Goal: Information Seeking & Learning: Find specific page/section

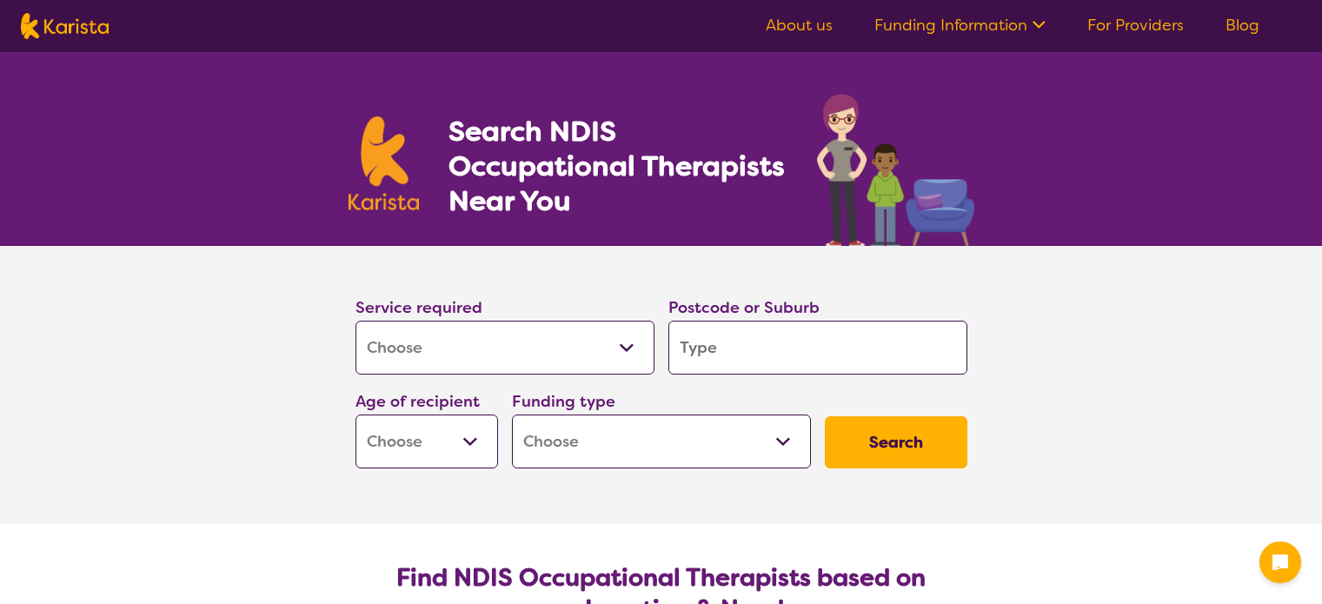
select select "[MEDICAL_DATA]"
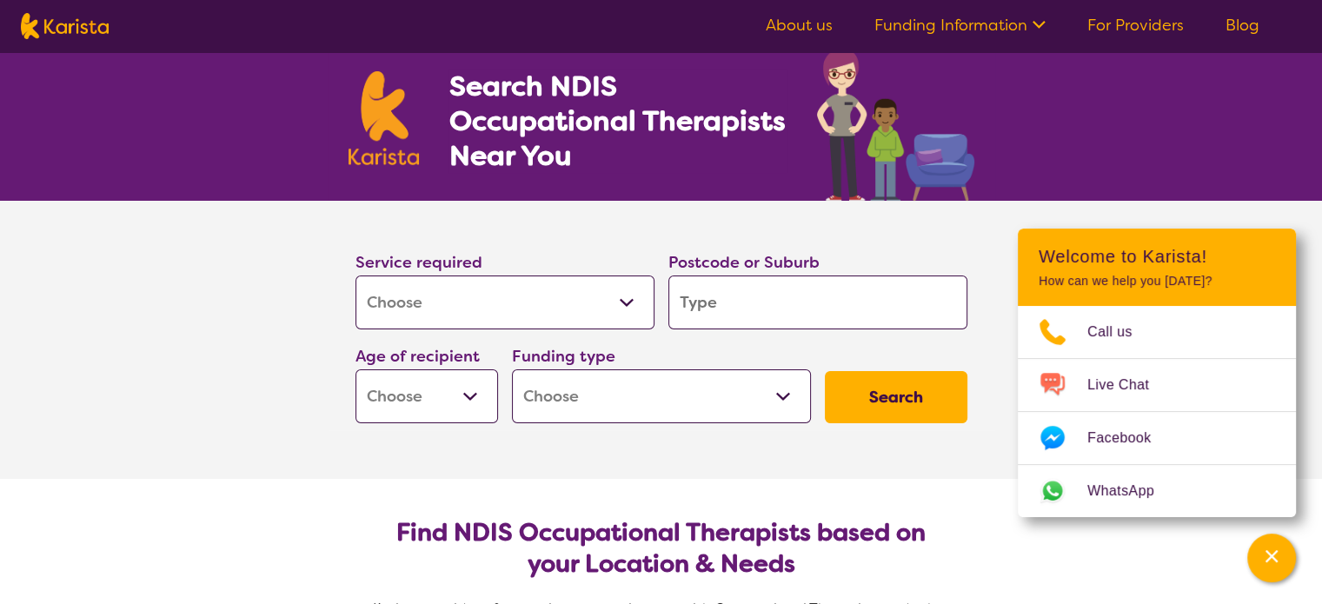
scroll to position [87, 0]
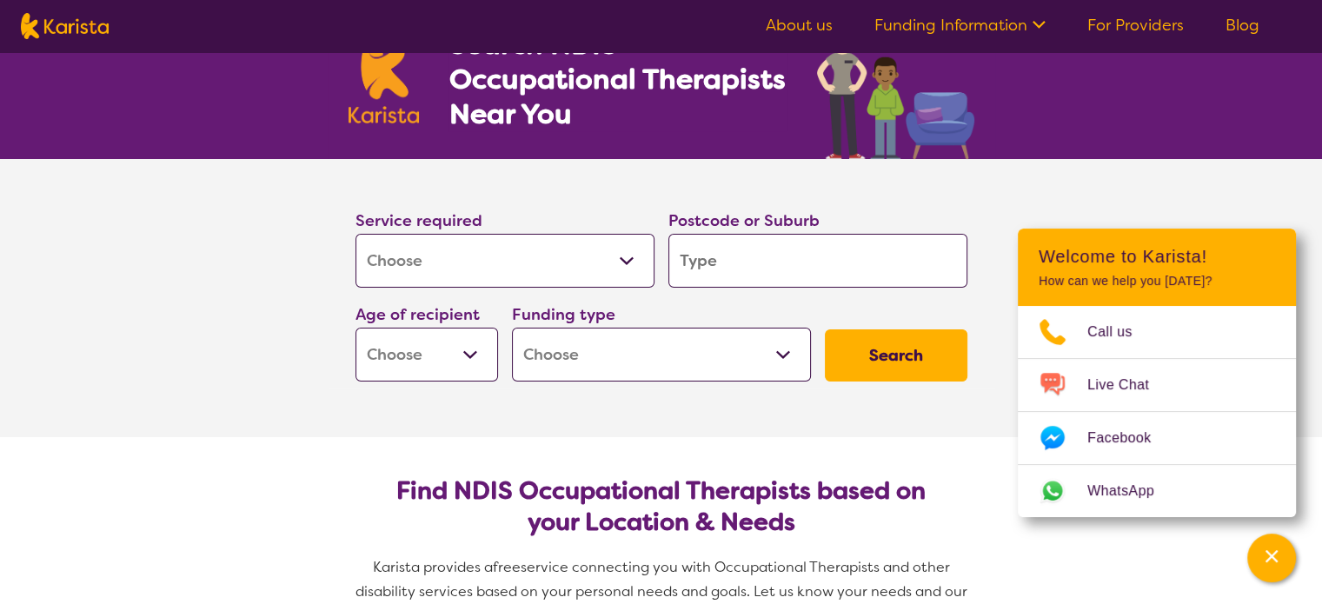
click at [627, 265] on select "Allied Health Assistant Assessment ([MEDICAL_DATA] or [MEDICAL_DATA]) Behaviour…" at bounding box center [504, 261] width 299 height 54
click at [777, 271] on input "search" at bounding box center [817, 261] width 299 height 54
type input "5031"
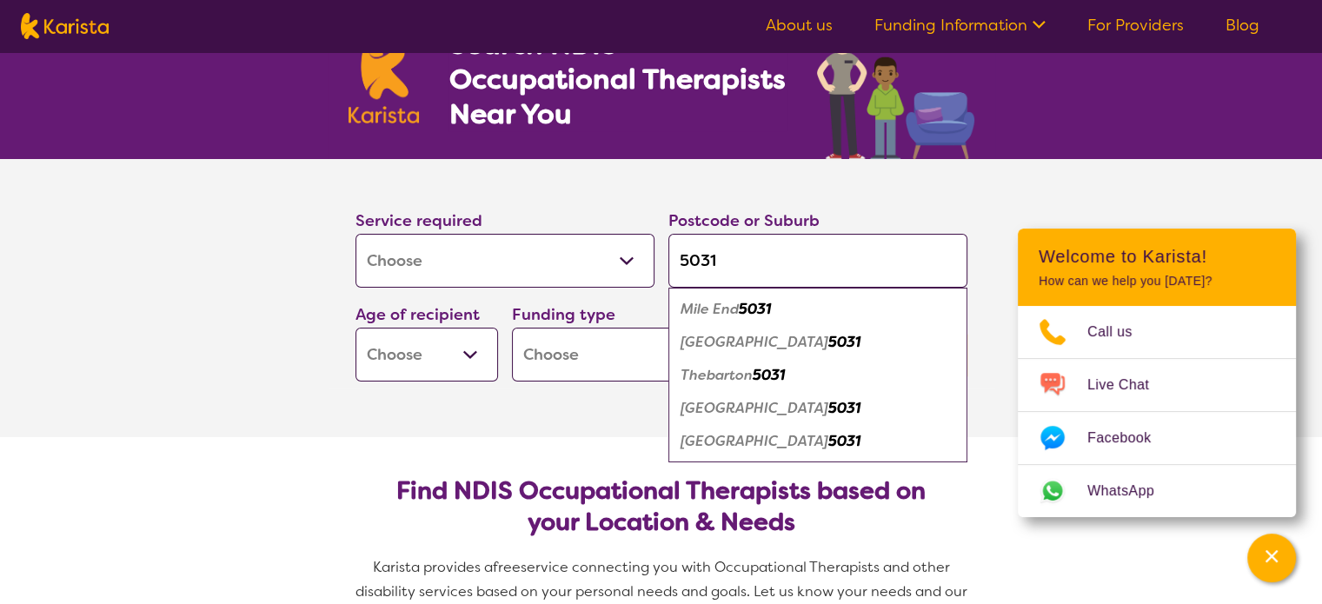
click at [475, 354] on select "Early Childhood - 0 to 9 Child - 10 to 11 Adolescent - 12 to 17 Adult - 18 to 6…" at bounding box center [426, 355] width 143 height 54
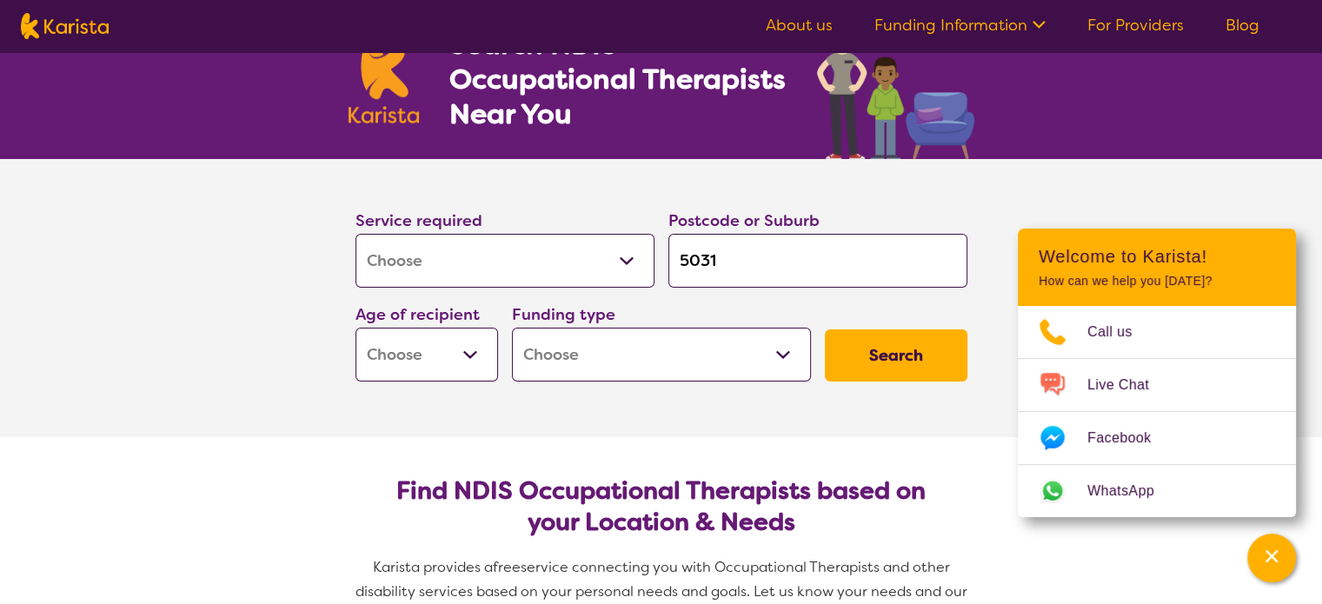
select select "EC"
click at [355, 328] on select "Early Childhood - 0 to 9 Child - 10 to 11 Adolescent - 12 to 17 Adult - 18 to 6…" at bounding box center [426, 355] width 143 height 54
select select "EC"
click at [585, 356] on select "Home Care Package (HCP) National Disability Insurance Scheme (NDIS) I don't know" at bounding box center [661, 355] width 299 height 54
select select "i-don-t-know"
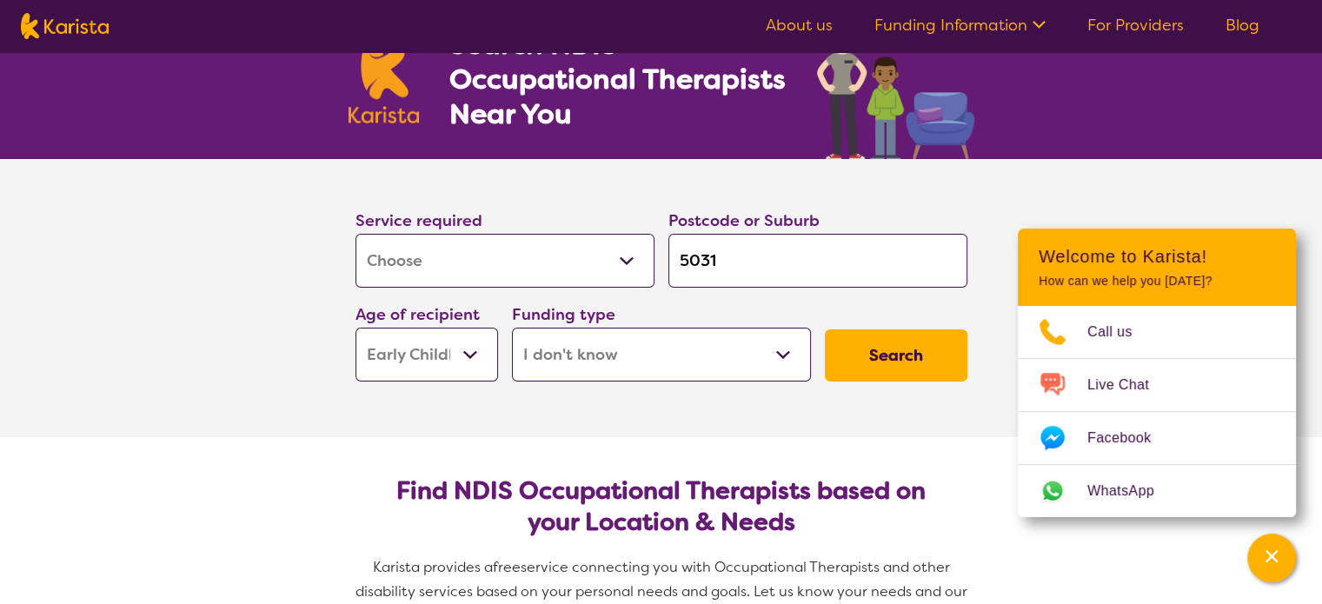
click at [512, 328] on select "Home Care Package (HCP) National Disability Insurance Scheme (NDIS) I don't know" at bounding box center [661, 355] width 299 height 54
select select "i-don-t-know"
click at [877, 349] on button "Search" at bounding box center [896, 355] width 143 height 52
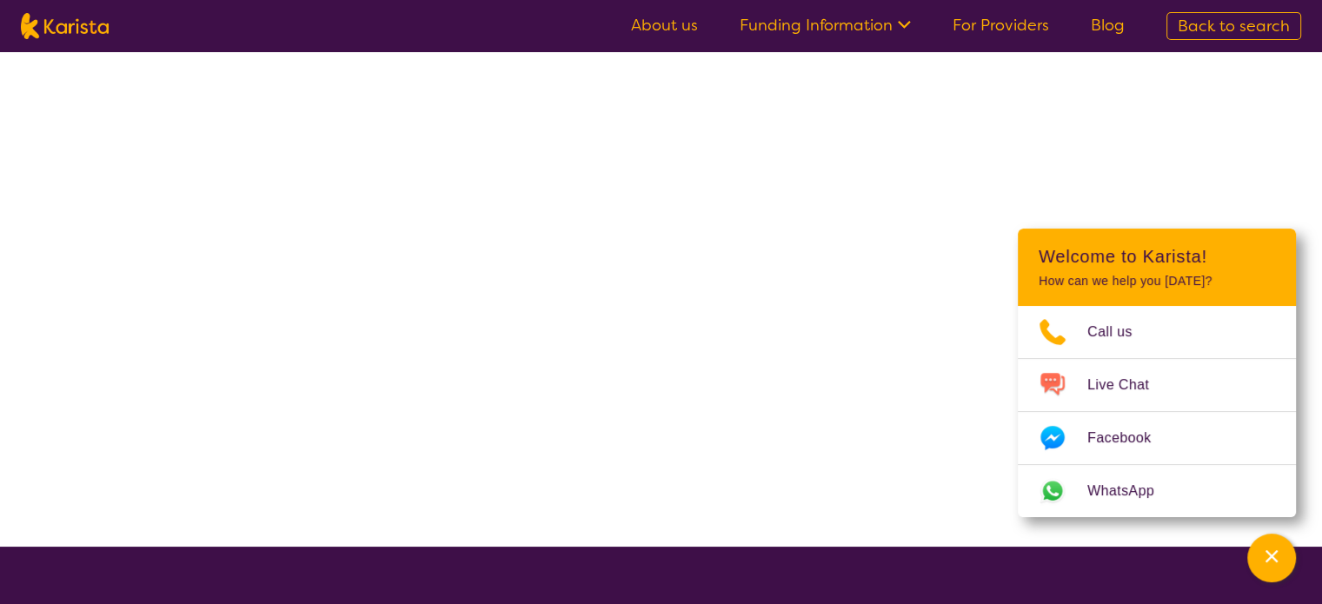
select select "[MEDICAL_DATA]"
select select "EC"
